Goal: Information Seeking & Learning: Check status

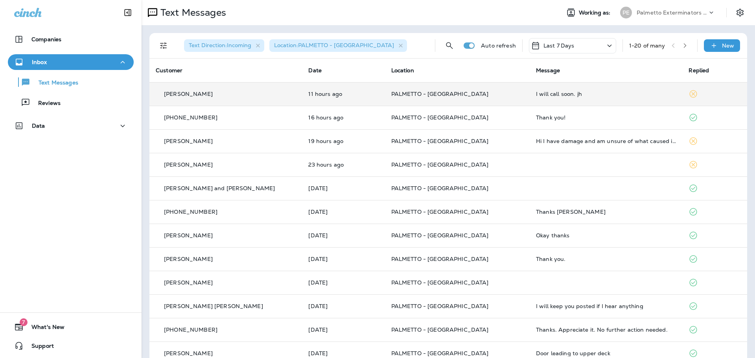
click at [488, 84] on td "PALMETTO - [GEOGRAPHIC_DATA]" at bounding box center [457, 94] width 145 height 24
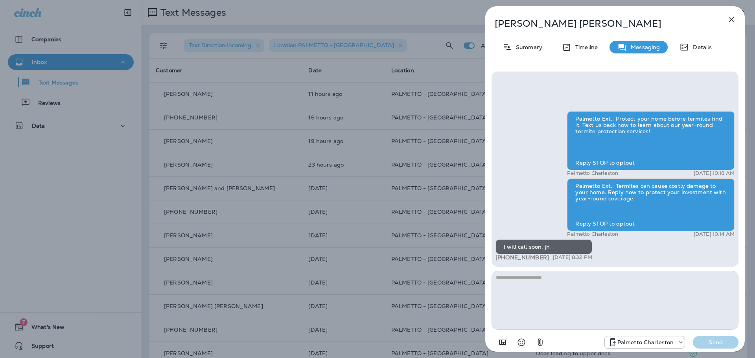
click at [729, 21] on icon "button" at bounding box center [731, 19] width 9 height 9
